Goal: Task Accomplishment & Management: Complete application form

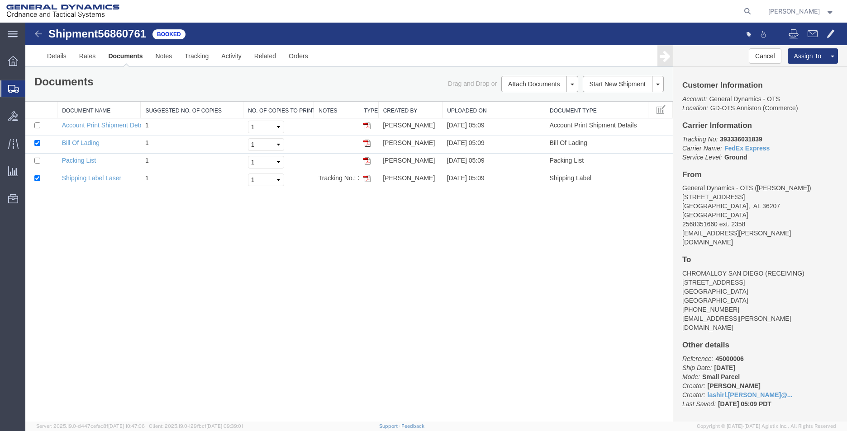
click at [0, 0] on span "Create Shipment" at bounding box center [0, 0] width 0 height 0
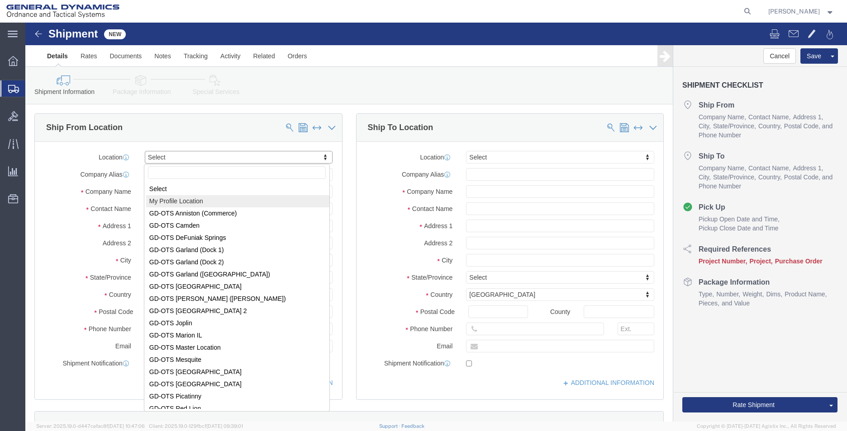
select select "MYPROFILE"
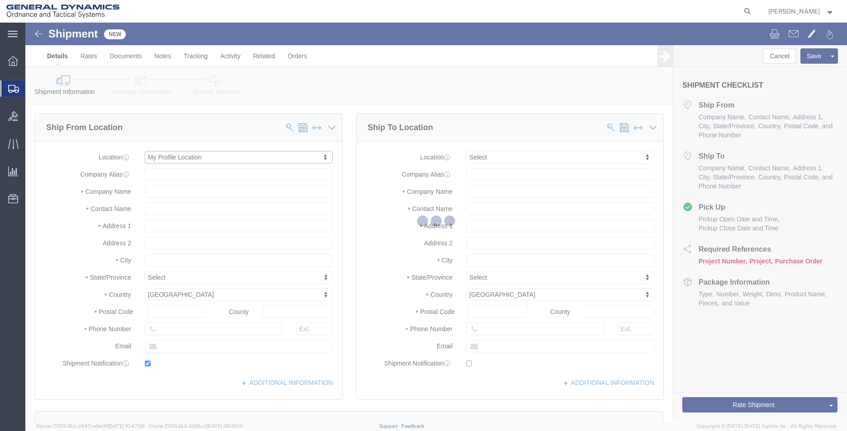
type input "[STREET_ADDRESS]"
type input "36207"
type input "2568351660"
type input "2358"
type input "[EMAIL_ADDRESS][PERSON_NAME][DOMAIN_NAME]"
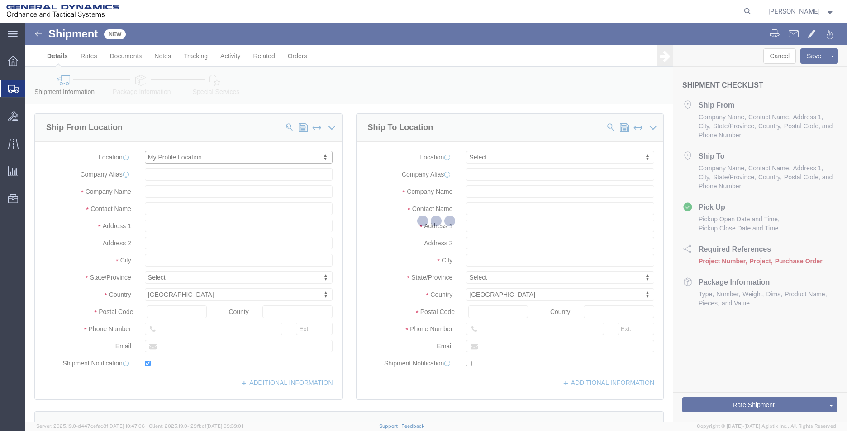
checkbox input "true"
type input "General Dynamics - OTS"
type input "[PERSON_NAME]"
type input "Anniston"
select select "AL"
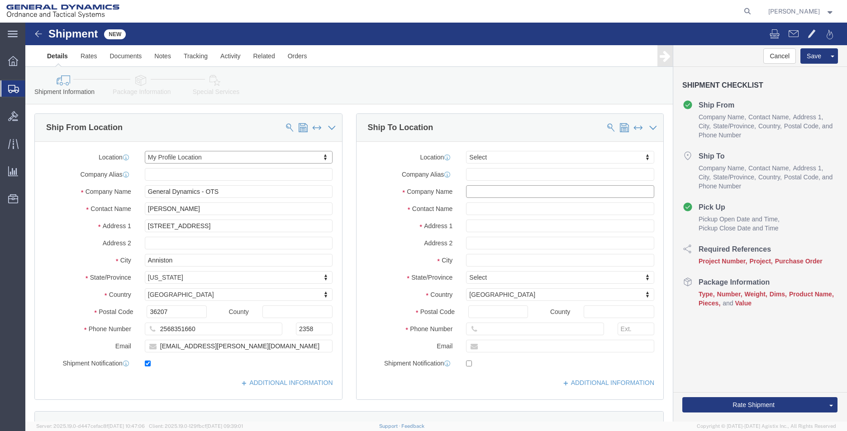
click input "text"
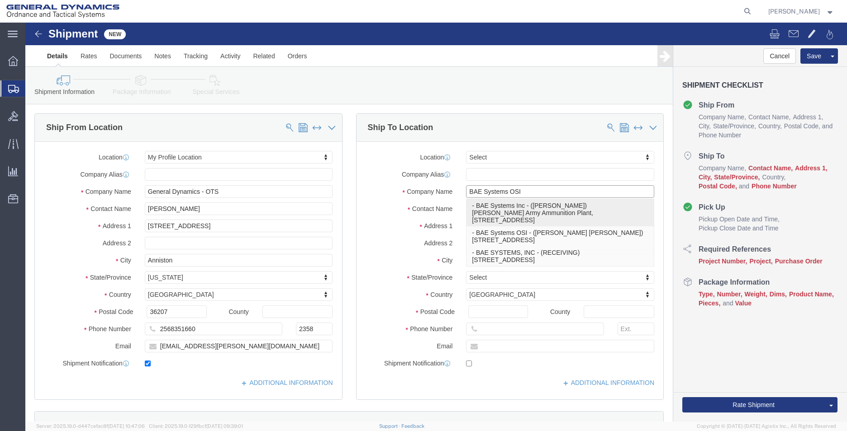
type input "BAE SYSTEMS, INC"
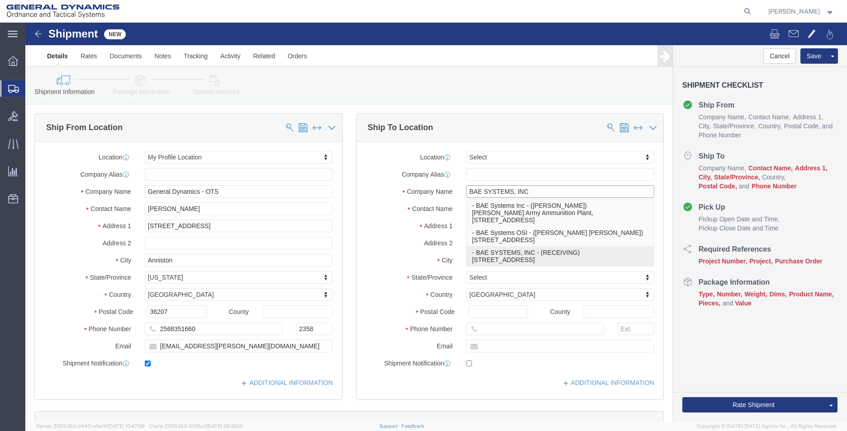
type input "[STREET_ADDRESS]"
type input "STE #600"
type input "80234"
type input "RECEIVING"
type input "WESTMINISTER"
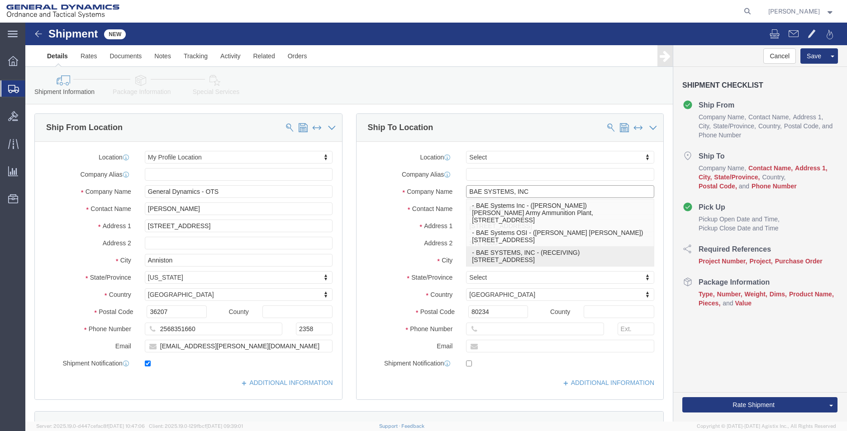
select select "CO"
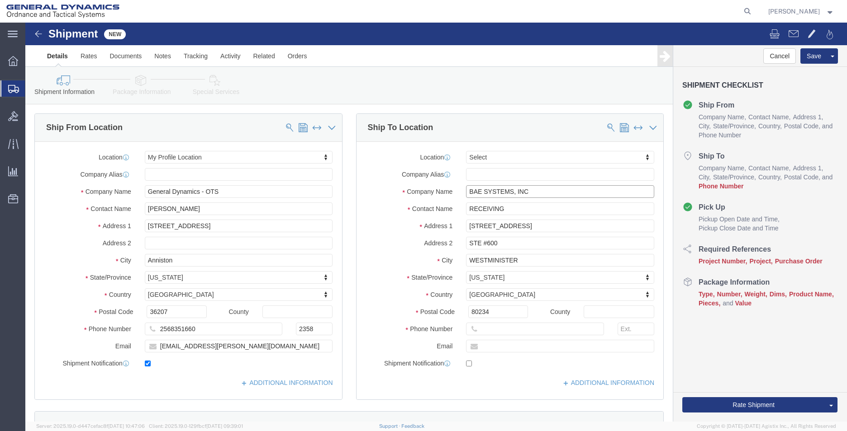
type input "BAE SYSTEMS, INC"
click input "text"
type input "2568351660"
type input "[EMAIL_ADDRESS][PERSON_NAME][DOMAIN_NAME]"
checkbox input "true"
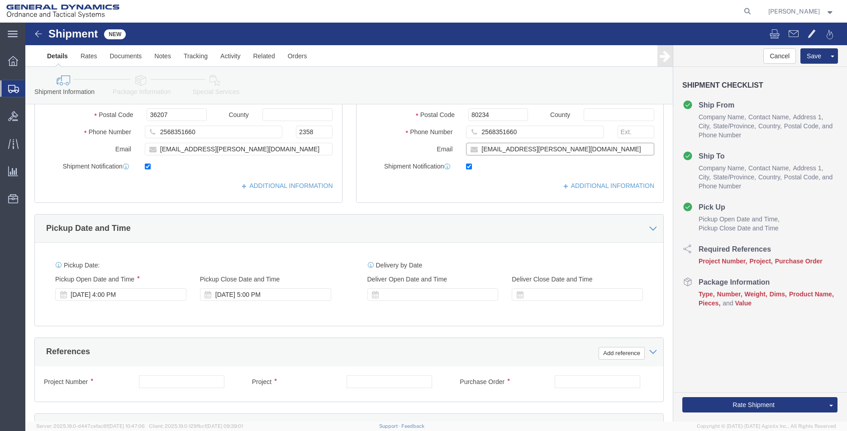
scroll to position [226, 0]
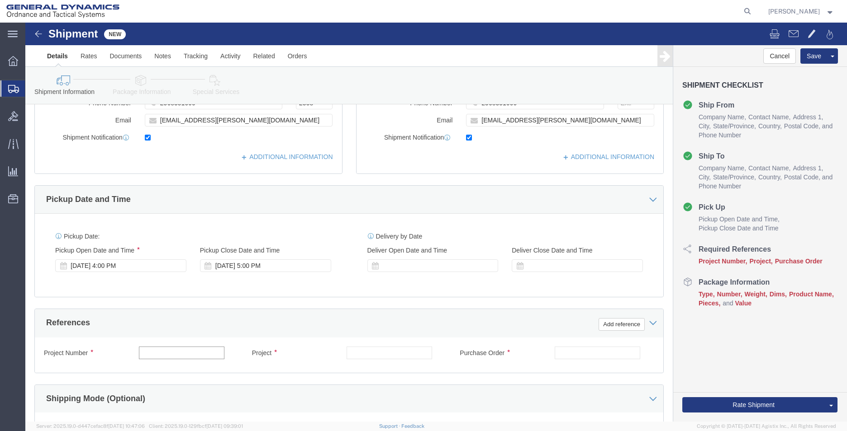
click input "text"
type input "45000007"
type input "AMRAAM PH 4"
click input "text"
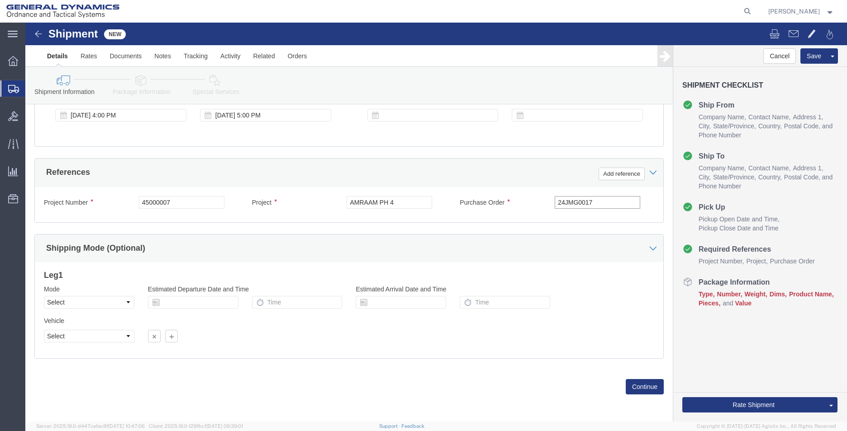
scroll to position [377, 0]
type input "24JMG0017"
click select "Select Air Less than Truckload Multi-Leg Ocean Freight Rail Small Parcel Truckl…"
select select "SMAL"
click select "Select Air Less than Truckload Multi-Leg Ocean Freight Rail Small Parcel Truckl…"
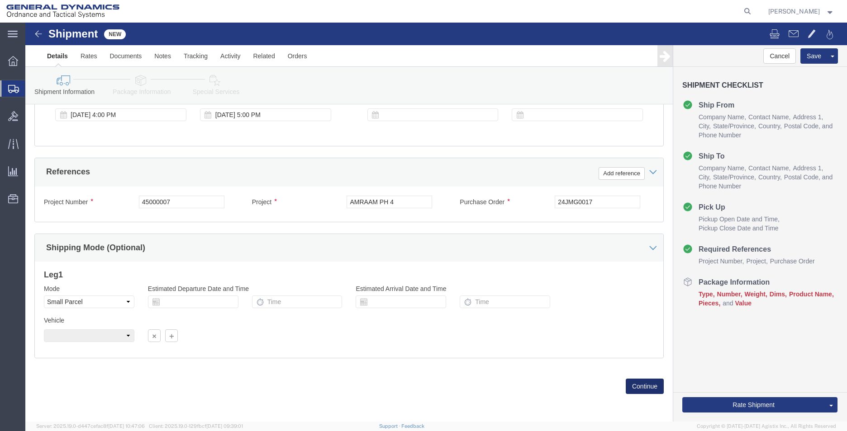
click button "Continue"
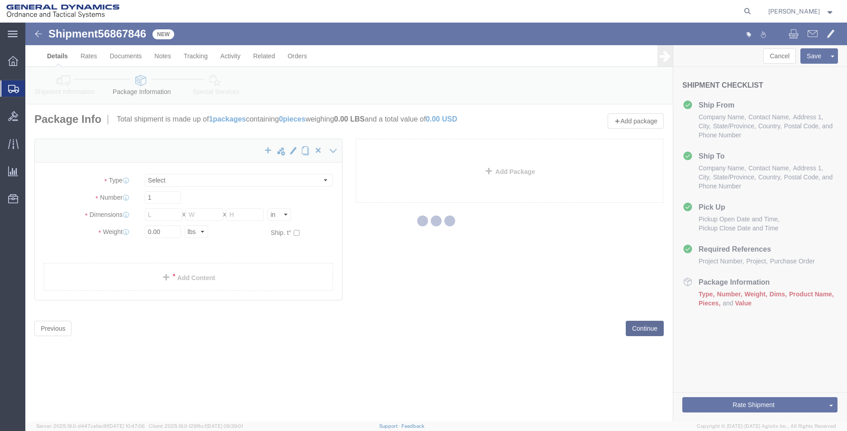
select select "YRPK"
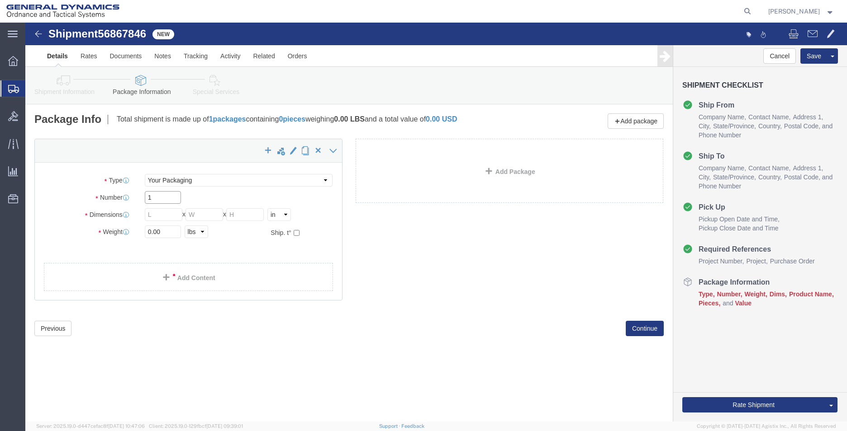
click div "Number 1"
type input "9"
click input "text"
type input "30"
type input "21"
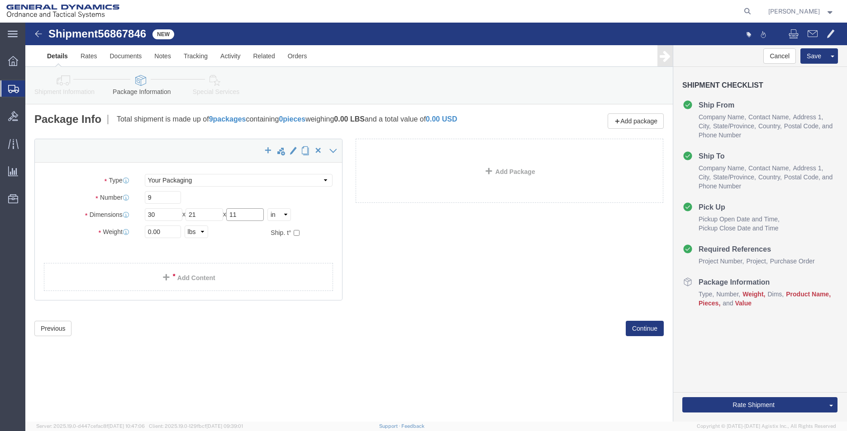
type input "11"
drag, startPoint x: 183, startPoint y: 192, endPoint x: 159, endPoint y: 189, distance: 24.6
click div "Length 30 x Width 21 x Height 11 Select cm ft in"
type input "11"
type input "21"
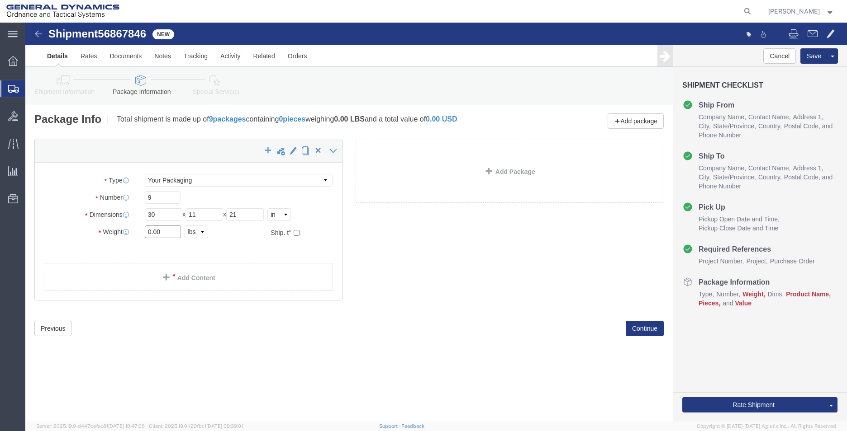
drag, startPoint x: 140, startPoint y: 210, endPoint x: 91, endPoint y: 204, distance: 49.6
click div "Weight 0.00 Select kgs lbs Ship. t°"
click input "0.00"
drag, startPoint x: 141, startPoint y: 208, endPoint x: 83, endPoint y: 209, distance: 57.4
click div "Weight 0.00 Select kgs lbs Ship. t°"
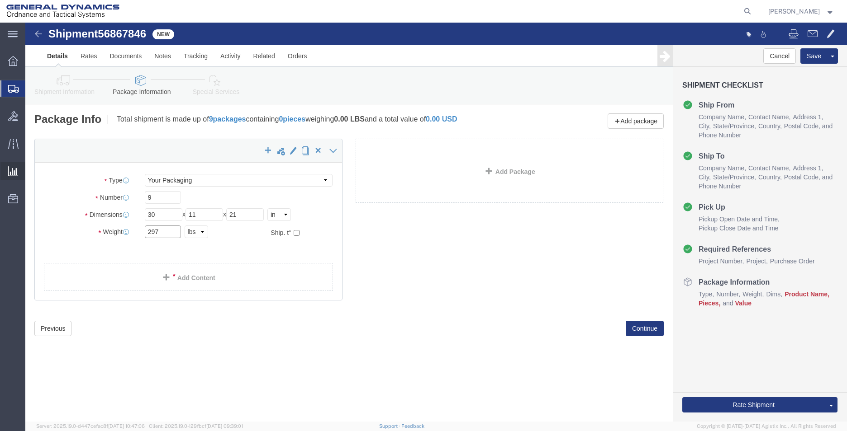
type input "297"
click link "Add Content"
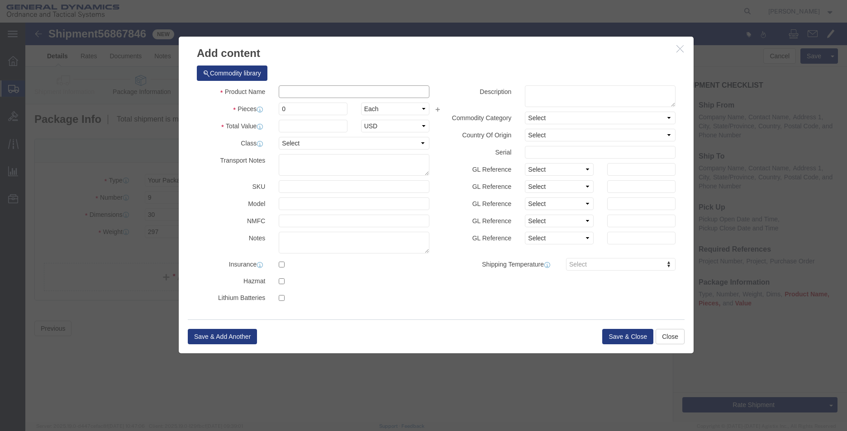
click input "text"
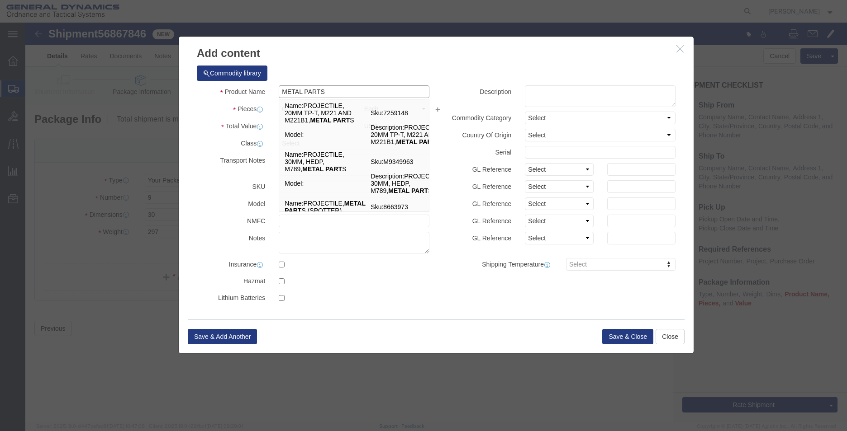
type input "METAL PARTS"
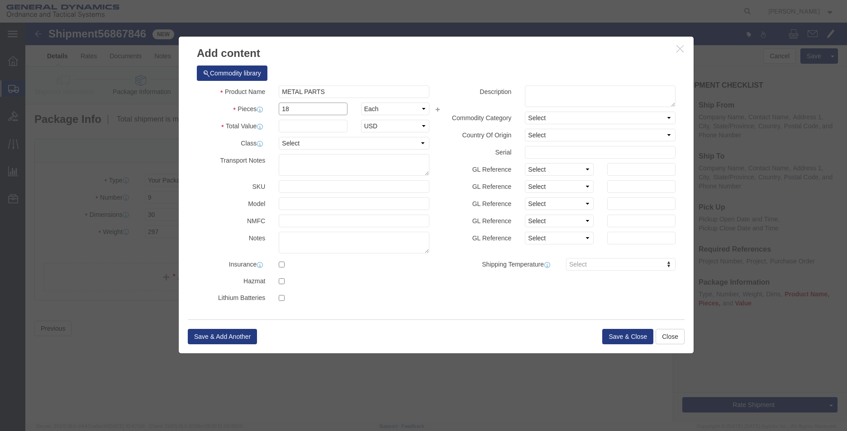
type input "18"
type input "1"
click button "Save & Close"
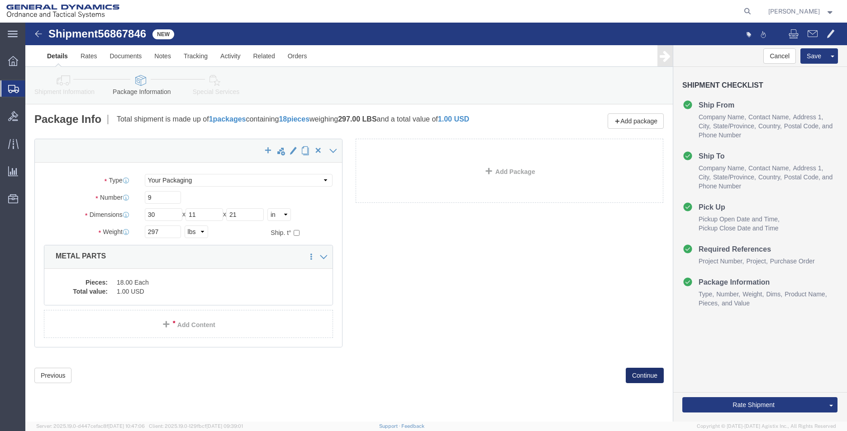
click button "Continue"
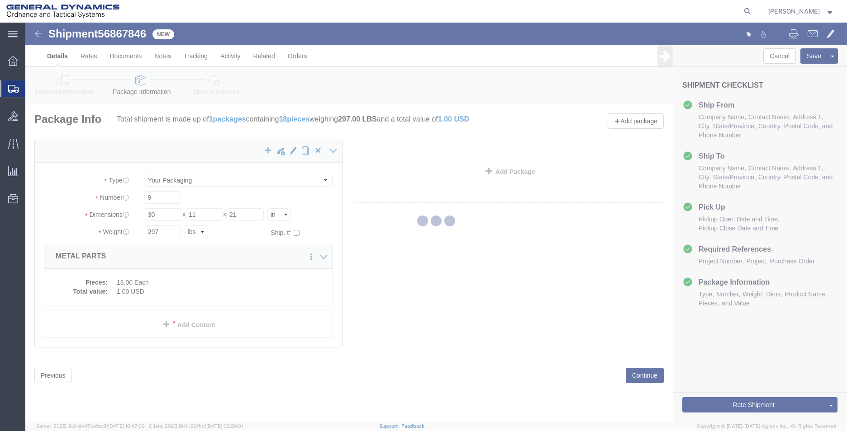
select select
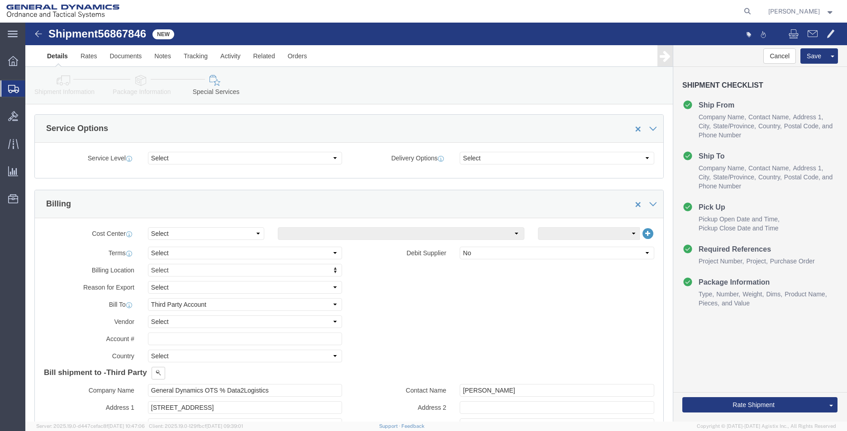
scroll to position [317, 0]
click select "Select DHL FedEx Express UPS"
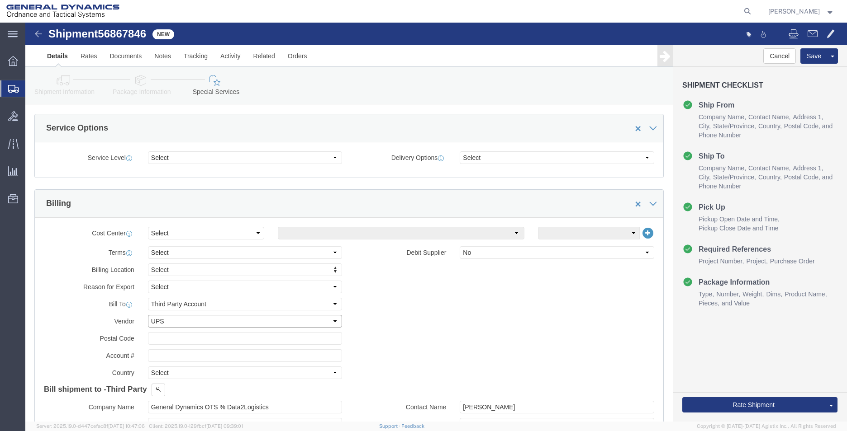
click select "Select DHL FedEx Express UPS"
select select "FedEx Express"
click select "Select DHL FedEx Express UPS"
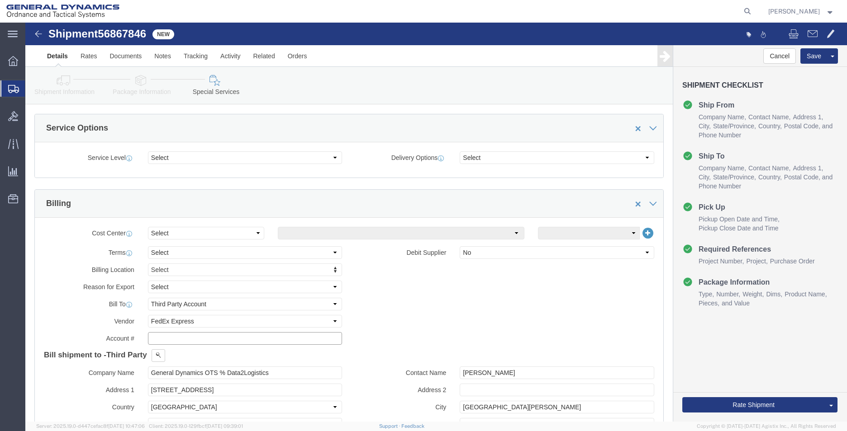
click input "text"
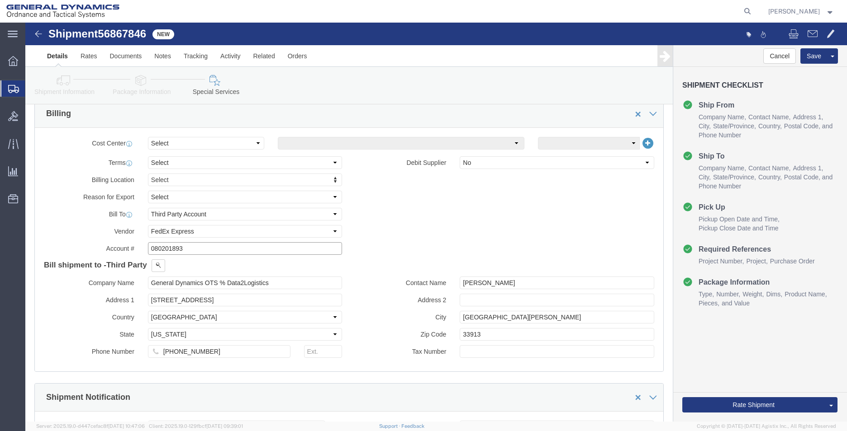
scroll to position [407, 0]
type input "080201893"
drag, startPoint x: 235, startPoint y: 262, endPoint x: 92, endPoint y: 264, distance: 142.9
click div "Company Name General Dynamics OTS % Data2Logistics"
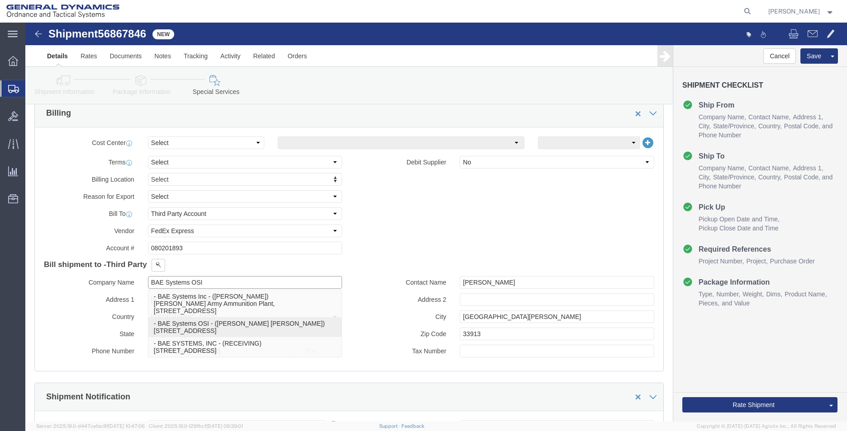
type input "BAE SYSTEMS, INC"
type input "[STREET_ADDRESS]"
type input "RECEIVING"
type input "STE #600"
type input "WESTMINISTER"
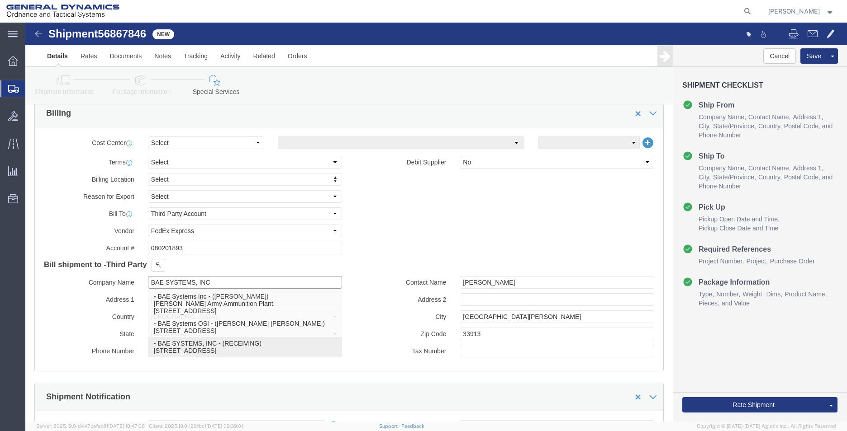
type input "80234"
select select "CO"
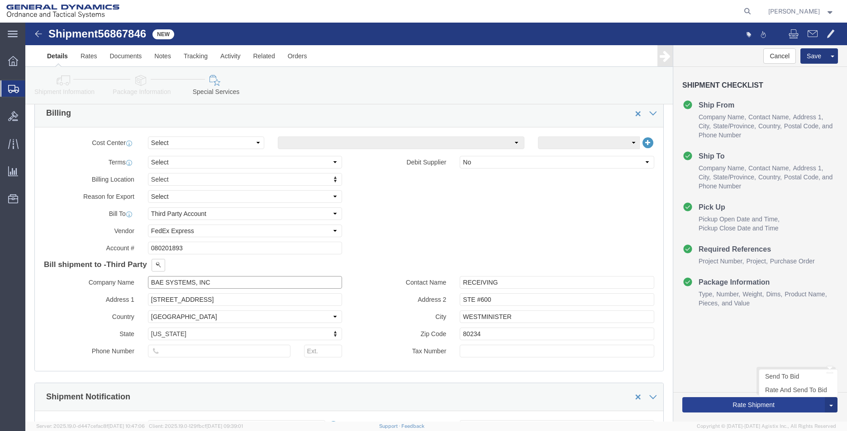
type input "BAE SYSTEMS, INC"
click button "Rate Shipment"
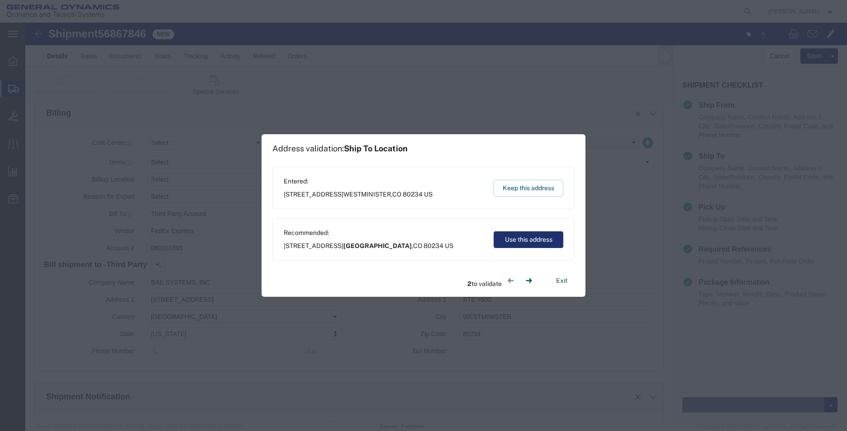
click at [534, 238] on button "Use this address" at bounding box center [528, 240] width 70 height 17
click at [516, 242] on button "Use this address" at bounding box center [528, 240] width 70 height 17
type input "[GEOGRAPHIC_DATA]"
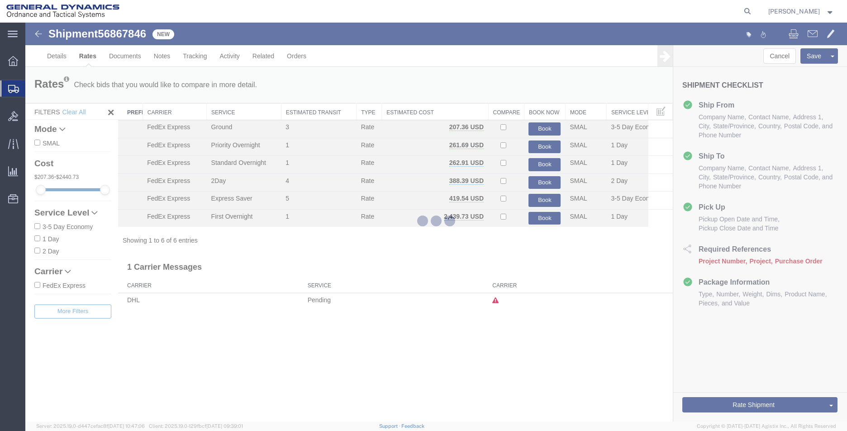
scroll to position [0, 0]
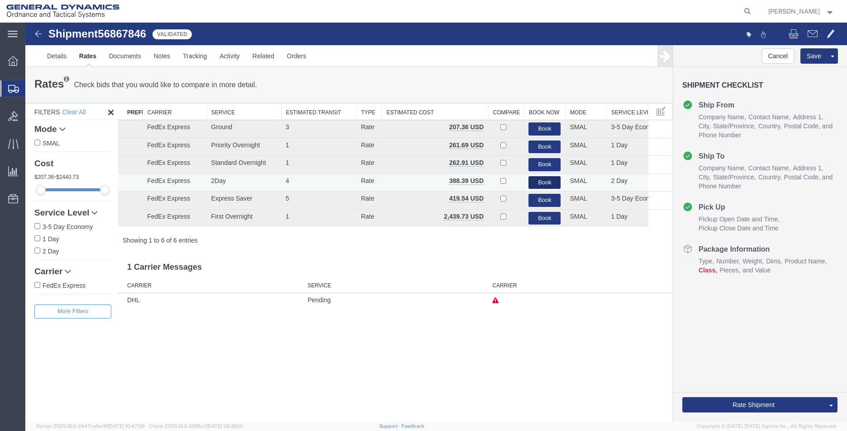
click at [537, 179] on button "Book" at bounding box center [544, 182] width 32 height 13
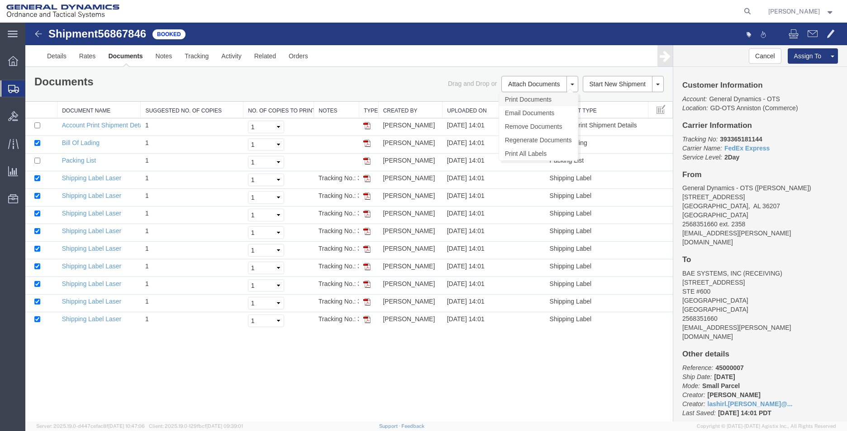
click at [519, 94] on link "Print Documents" at bounding box center [538, 100] width 79 height 14
